Goal: Go to known website: Go to known website

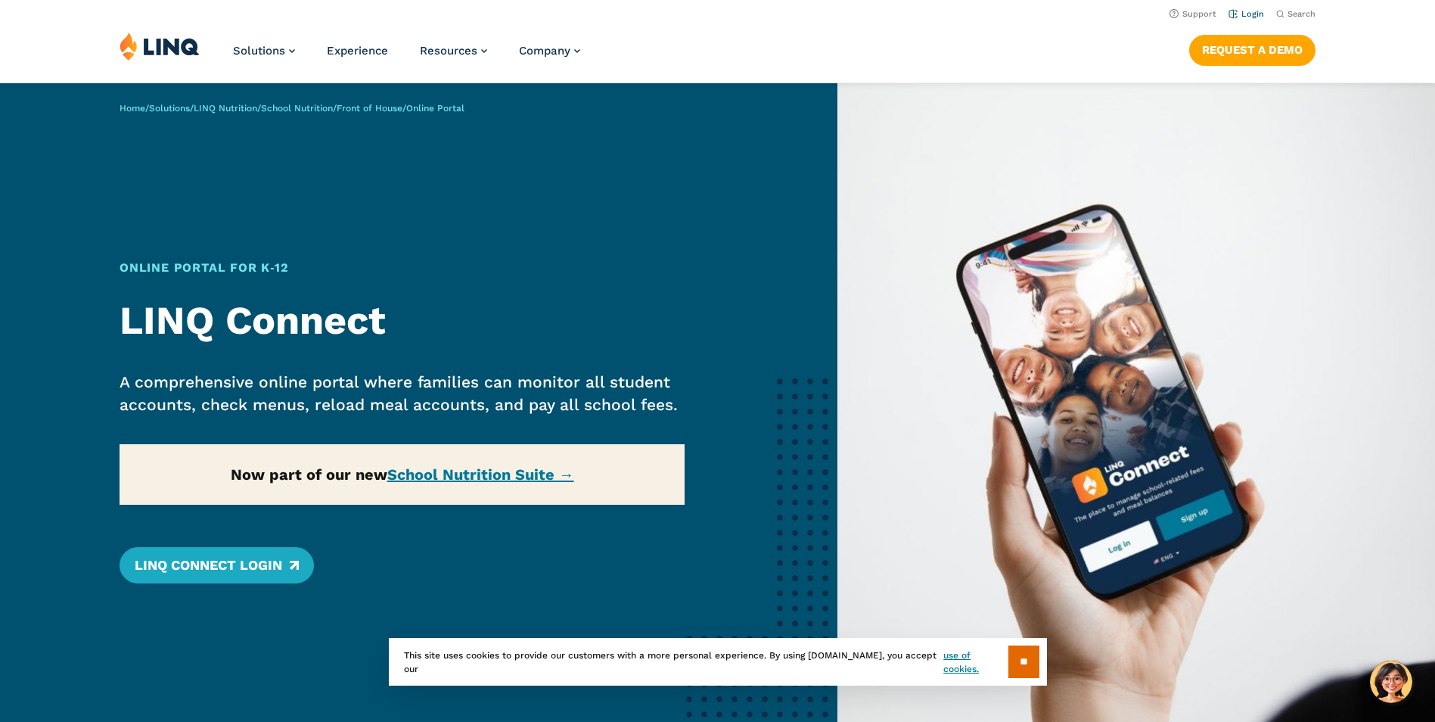
drag, startPoint x: 0, startPoint y: 0, endPoint x: 1255, endPoint y: 14, distance: 1255.1
click at [1255, 14] on link "Login" at bounding box center [1247, 14] width 36 height 10
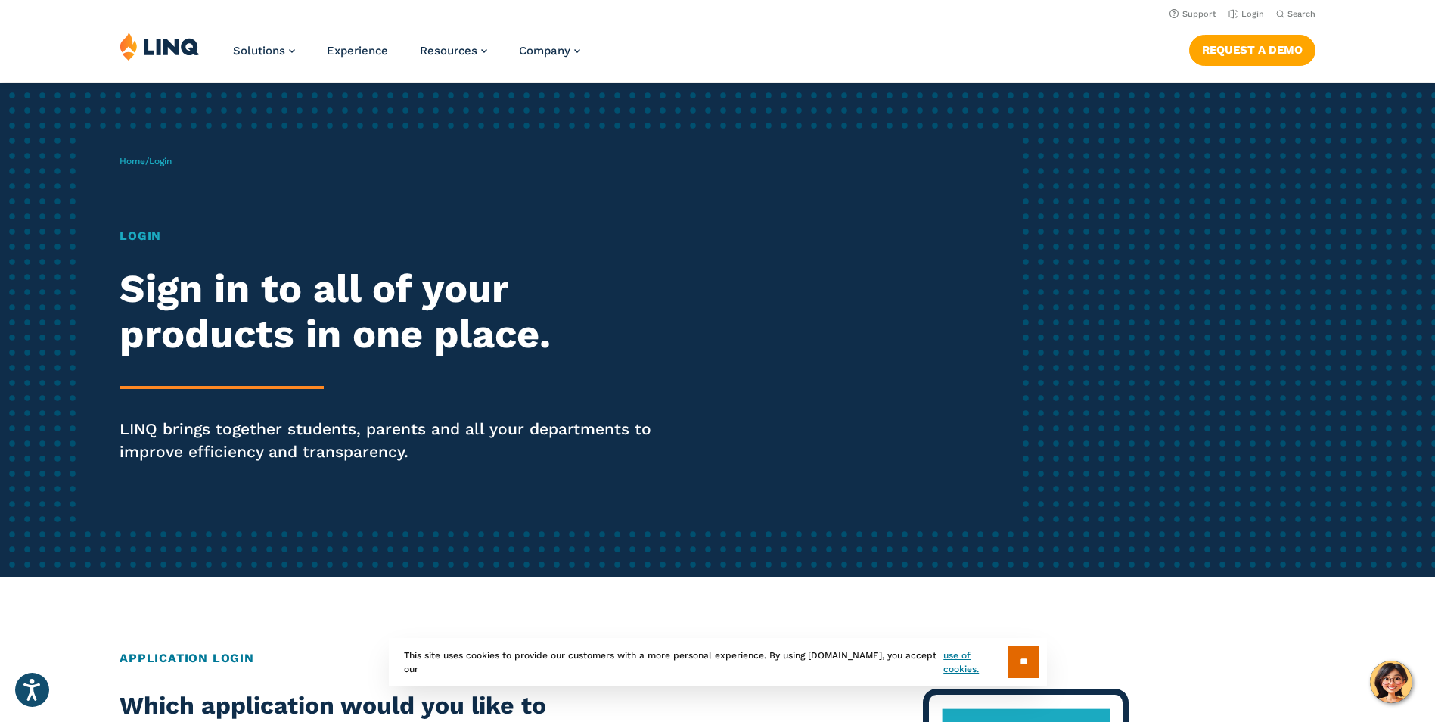
click at [186, 45] on img at bounding box center [160, 46] width 80 height 29
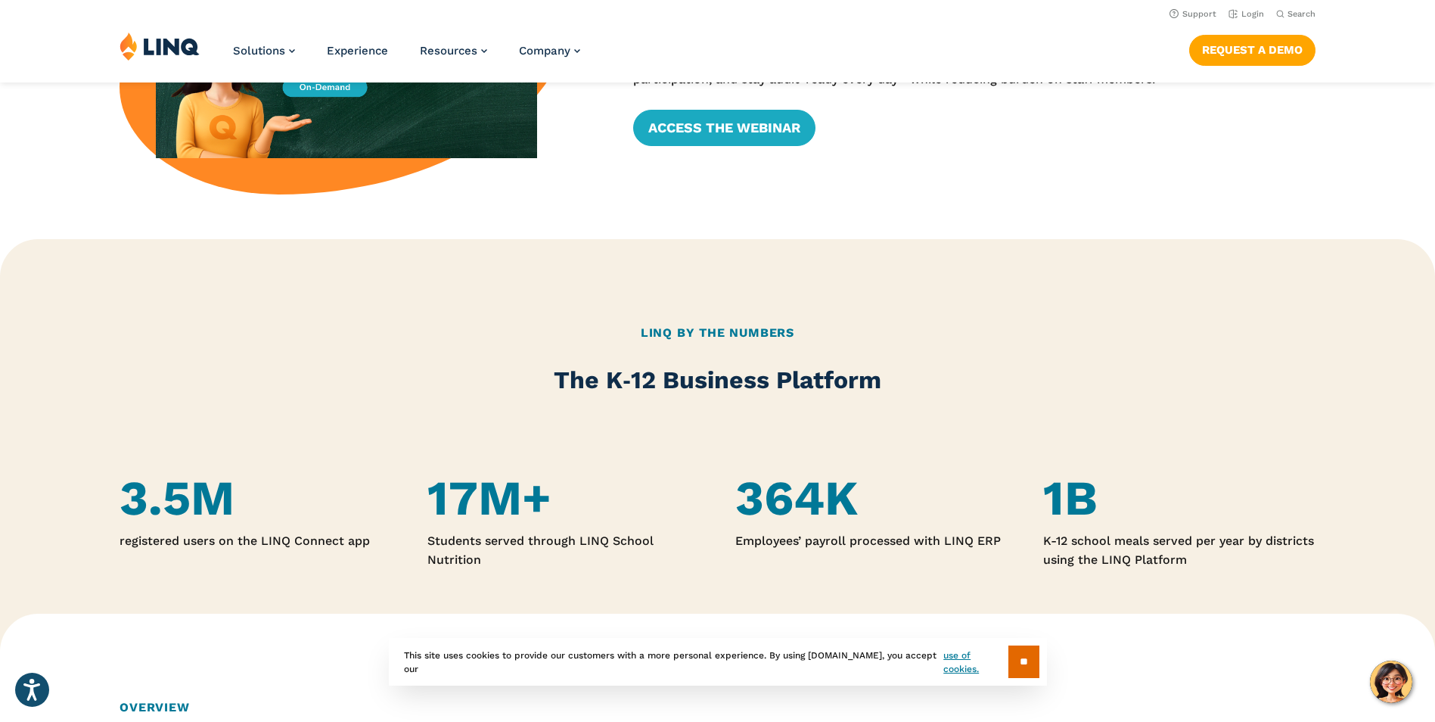
scroll to position [756, 0]
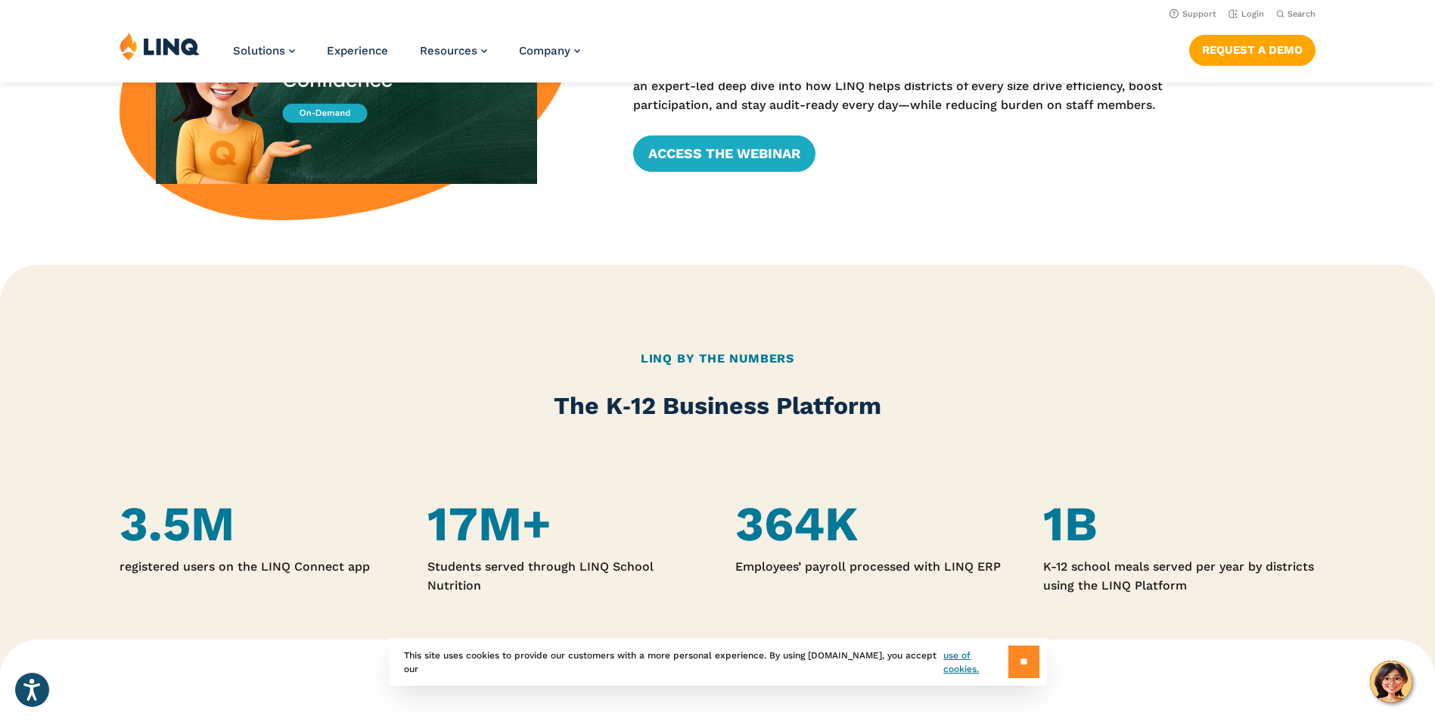
click at [1011, 658] on input "**" at bounding box center [1023, 661] width 31 height 33
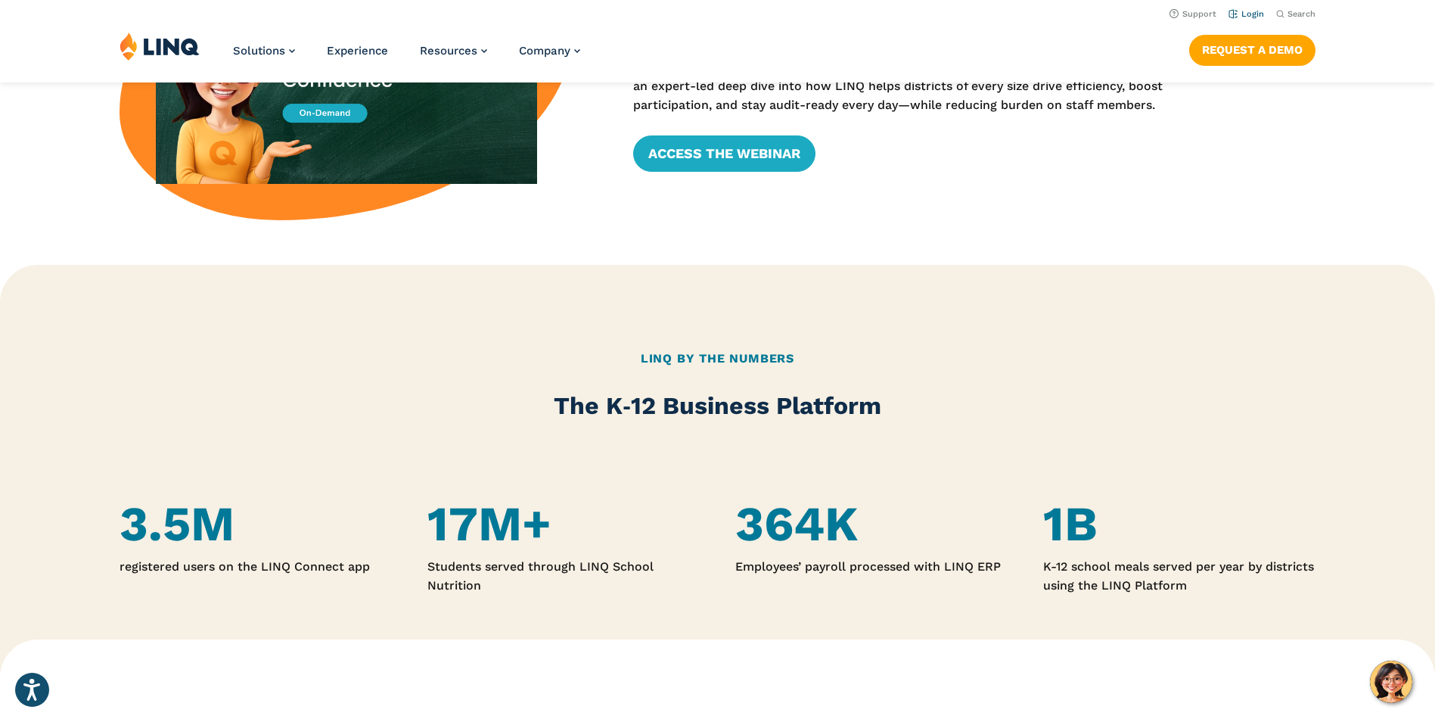
click at [1241, 9] on link "Login" at bounding box center [1247, 14] width 36 height 10
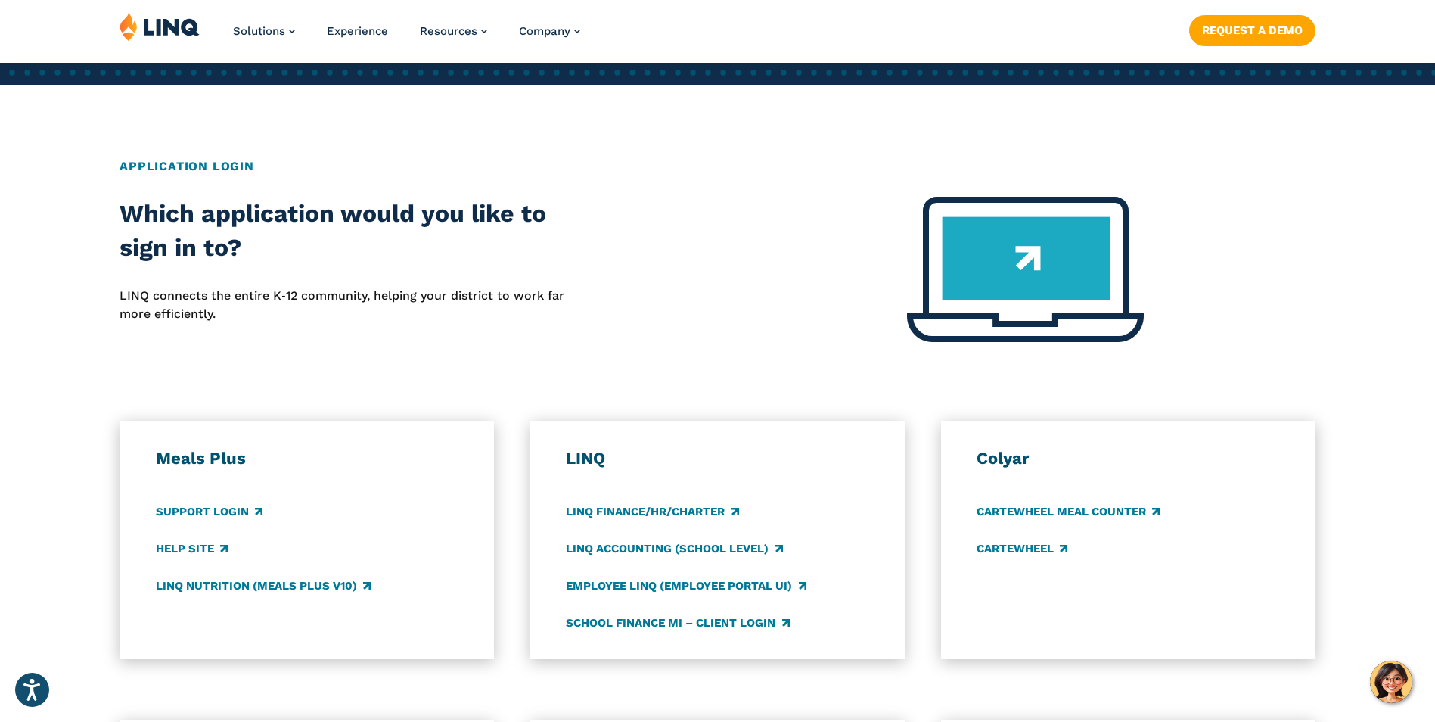
scroll to position [530, 0]
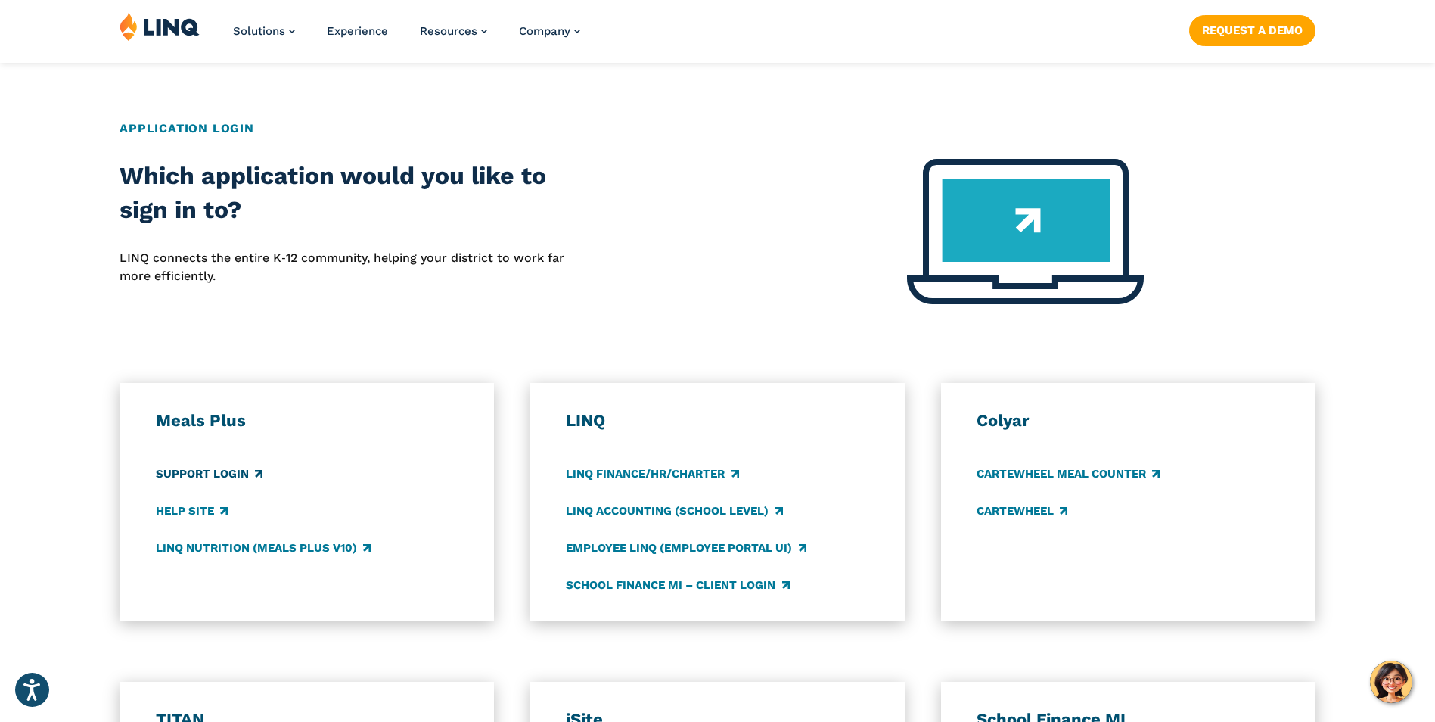
click at [224, 469] on link "Support Login" at bounding box center [209, 473] width 107 height 17
